Goal: Task Accomplishment & Management: Manage account settings

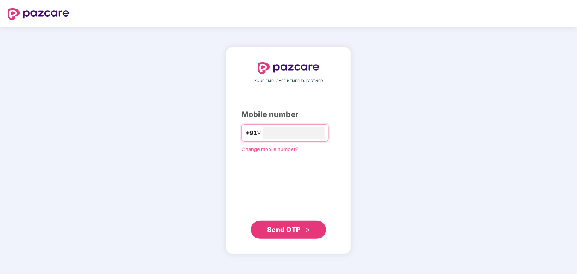
type input "**********"
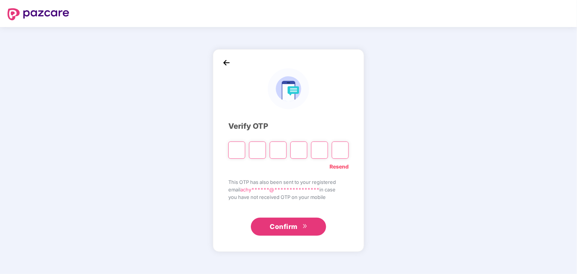
type input "*"
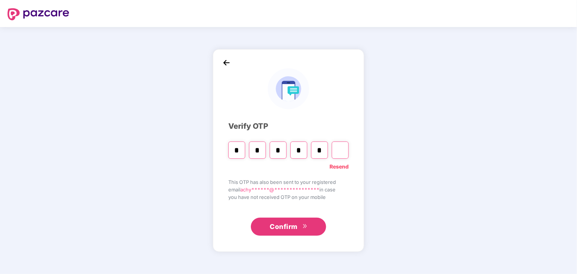
type input "*"
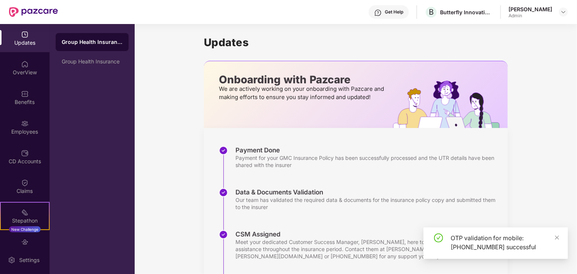
click at [539, 4] on div "Get Help B Butterfly Innovations Private Limited Achyutha Sreepathy Admin" at bounding box center [313, 12] width 510 height 24
click at [560, 12] on img at bounding box center [563, 12] width 6 height 6
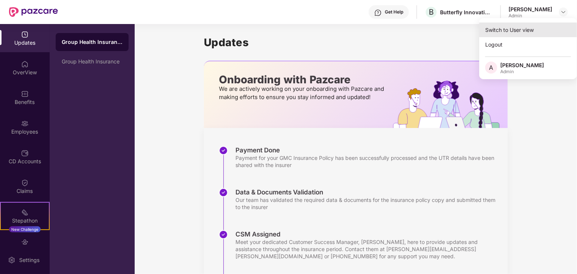
click at [520, 35] on div "Switch to User view" at bounding box center [528, 30] width 98 height 15
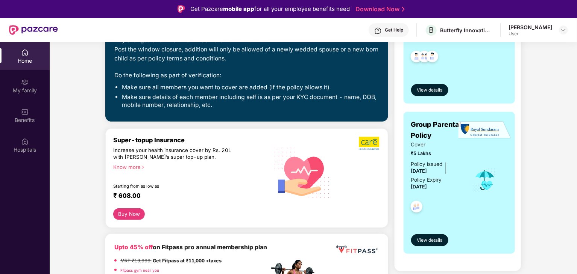
scroll to position [123, 0]
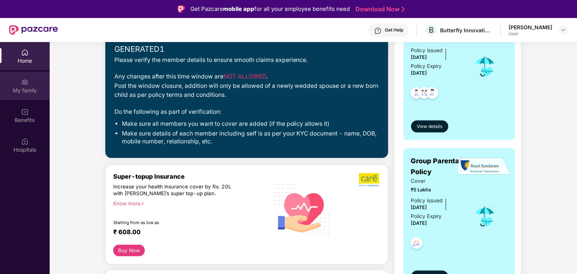
click at [12, 91] on div "My family" at bounding box center [25, 91] width 50 height 8
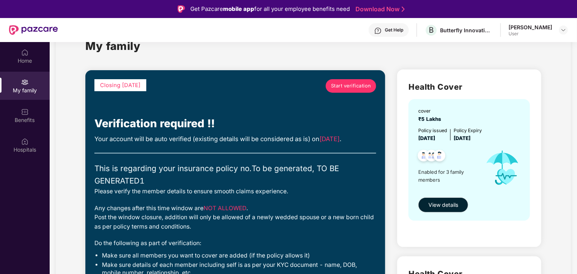
scroll to position [12, 0]
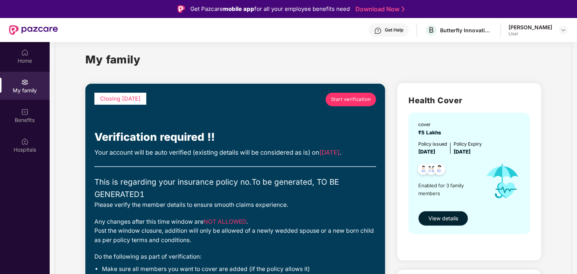
click at [452, 220] on span "View details" at bounding box center [443, 219] width 30 height 8
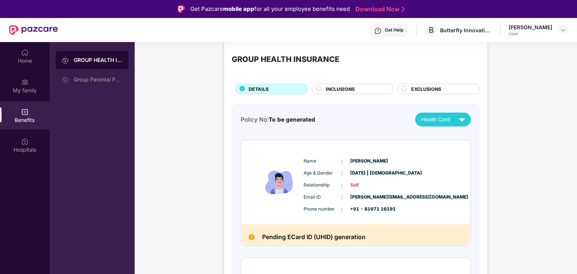
scroll to position [11, 0]
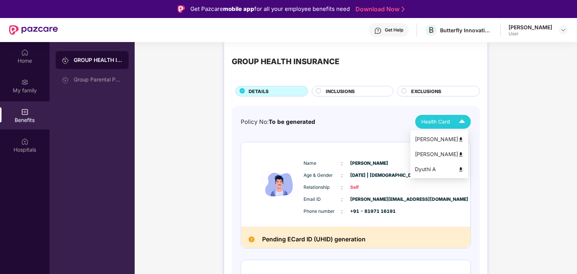
click at [460, 125] on img at bounding box center [461, 121] width 13 height 13
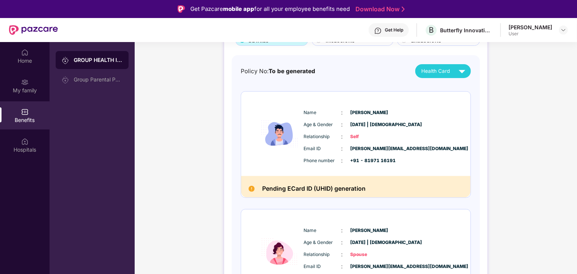
scroll to position [0, 0]
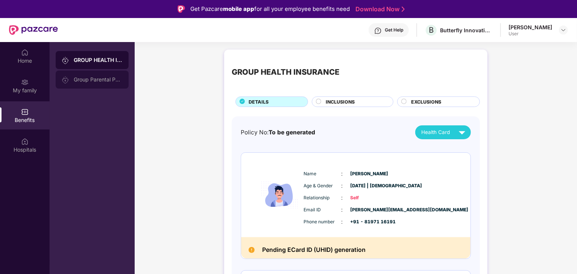
click at [92, 82] on div "Group Parental Policy" at bounding box center [98, 80] width 49 height 6
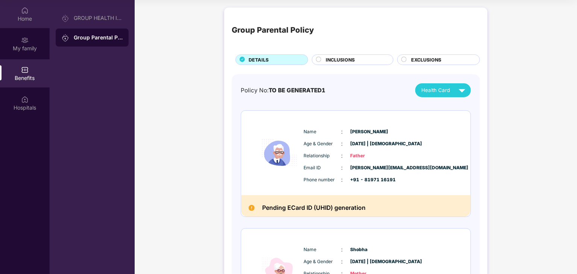
click at [24, 24] on div "Home" at bounding box center [25, 14] width 50 height 28
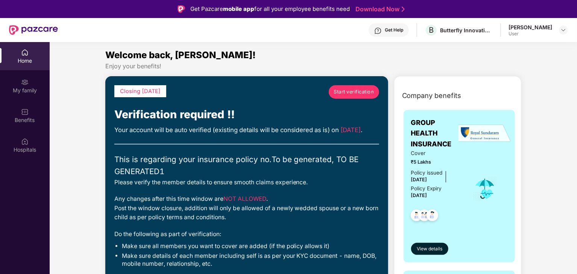
click at [540, 32] on div "User" at bounding box center [530, 34] width 44 height 6
click at [559, 29] on div at bounding box center [563, 30] width 9 height 9
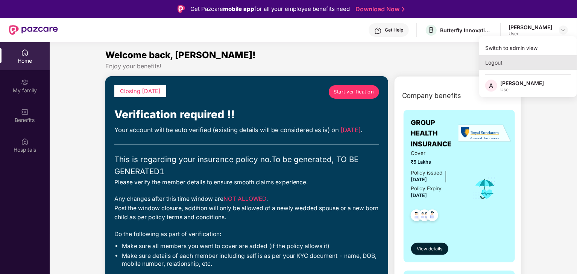
click at [495, 66] on div "Logout" at bounding box center [528, 62] width 98 height 15
